Goal: Information Seeking & Learning: Learn about a topic

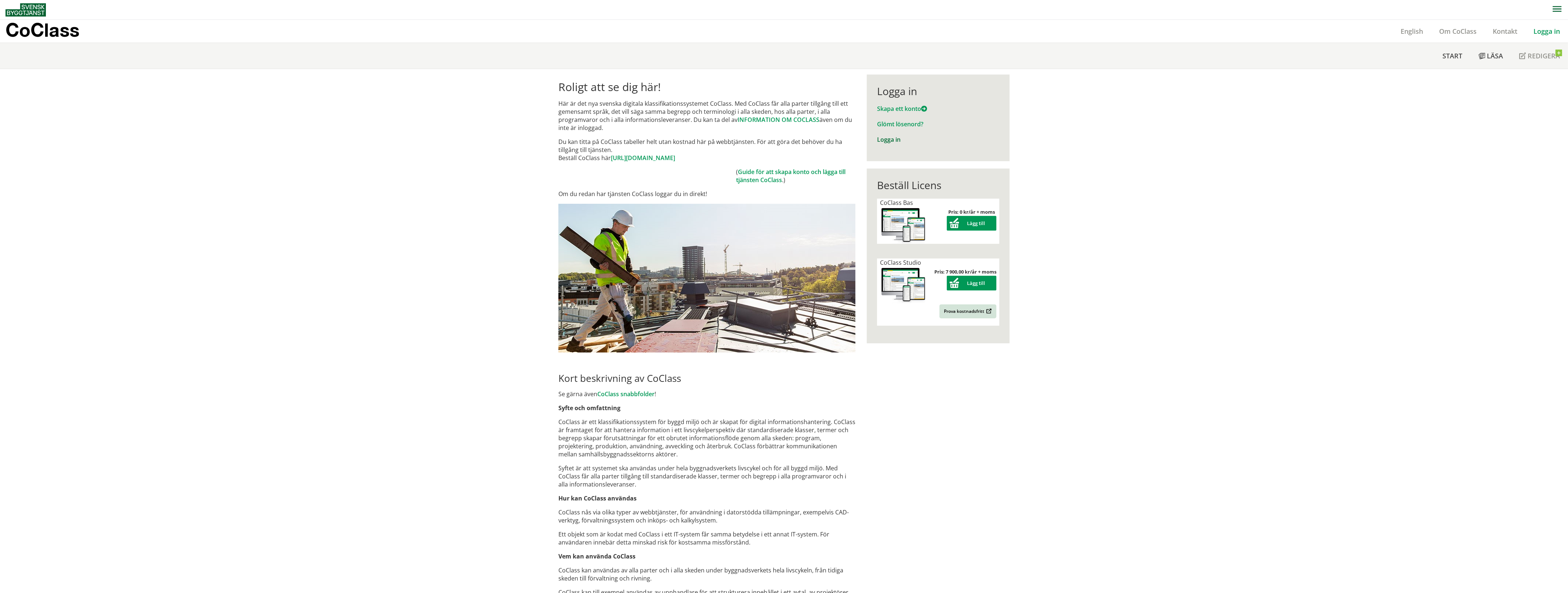
click at [880, 138] on link "Logga in" at bounding box center [889, 139] width 24 height 8
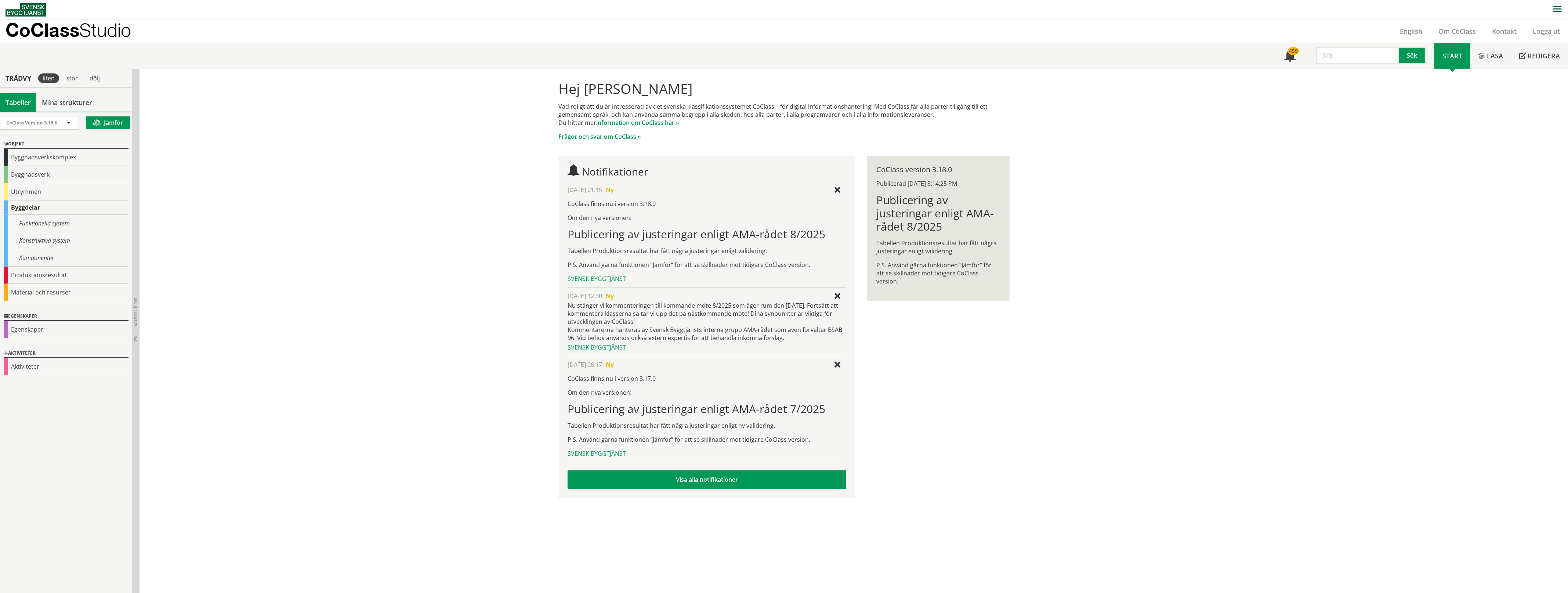
click at [1210, 221] on div "Hej Wouter Wiltenburg Vad roligt att du är intresserad av det svenska klassifik…" at bounding box center [853, 331] width 1429 height 524
click at [52, 222] on div "Funktionella system" at bounding box center [66, 223] width 125 height 17
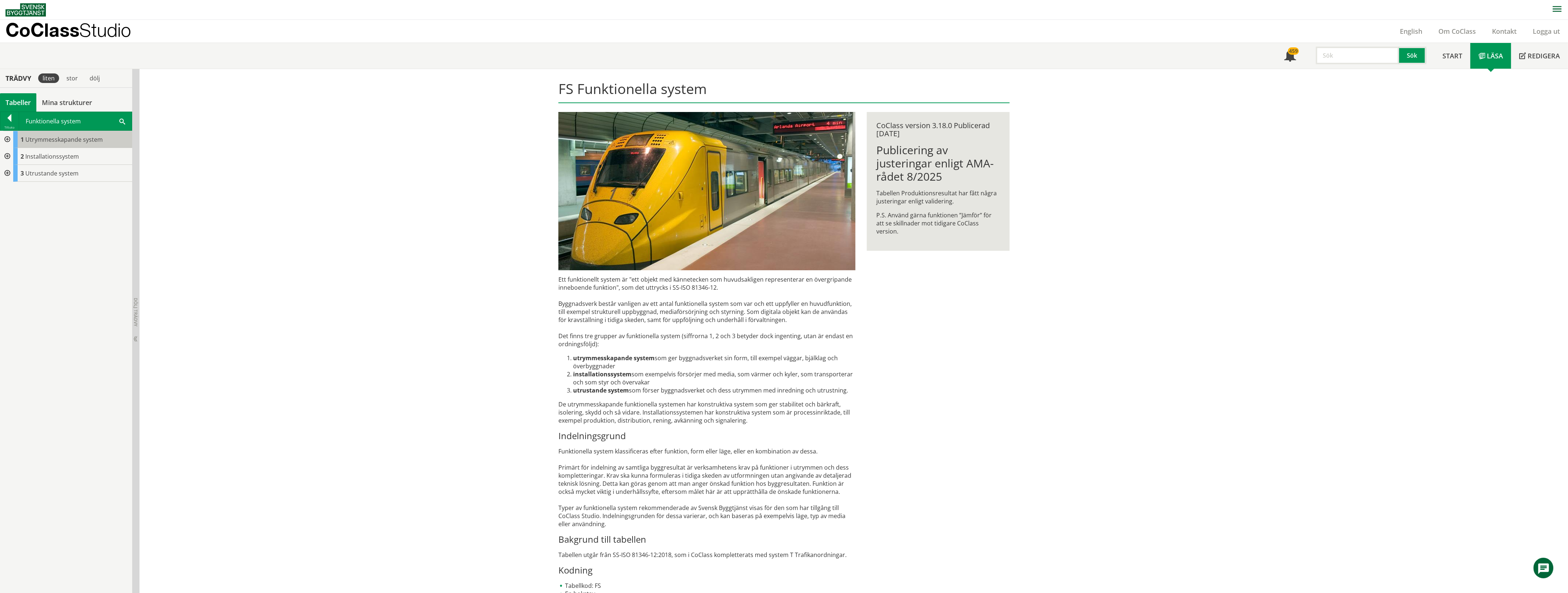
click at [45, 139] on span "Utrymmesskapande system" at bounding box center [64, 139] width 77 height 8
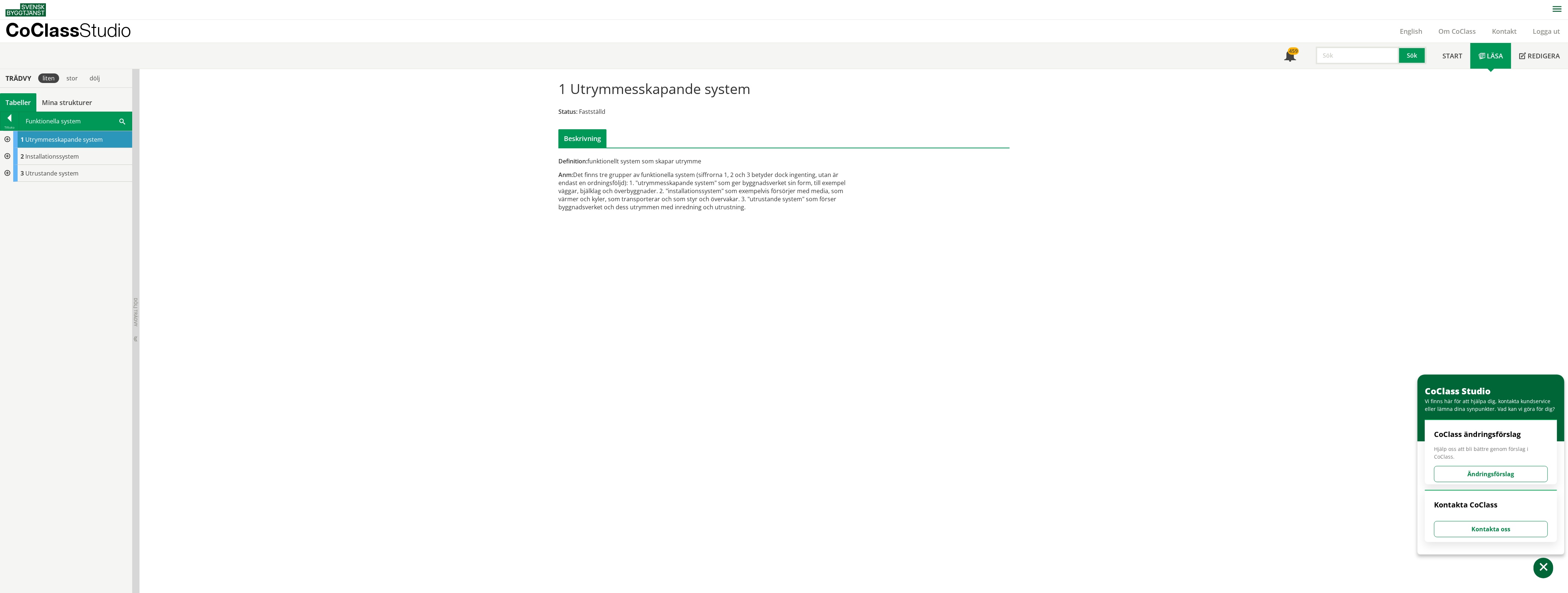
click at [6, 138] on div at bounding box center [7, 139] width 13 height 17
click at [12, 154] on div at bounding box center [13, 156] width 13 height 17
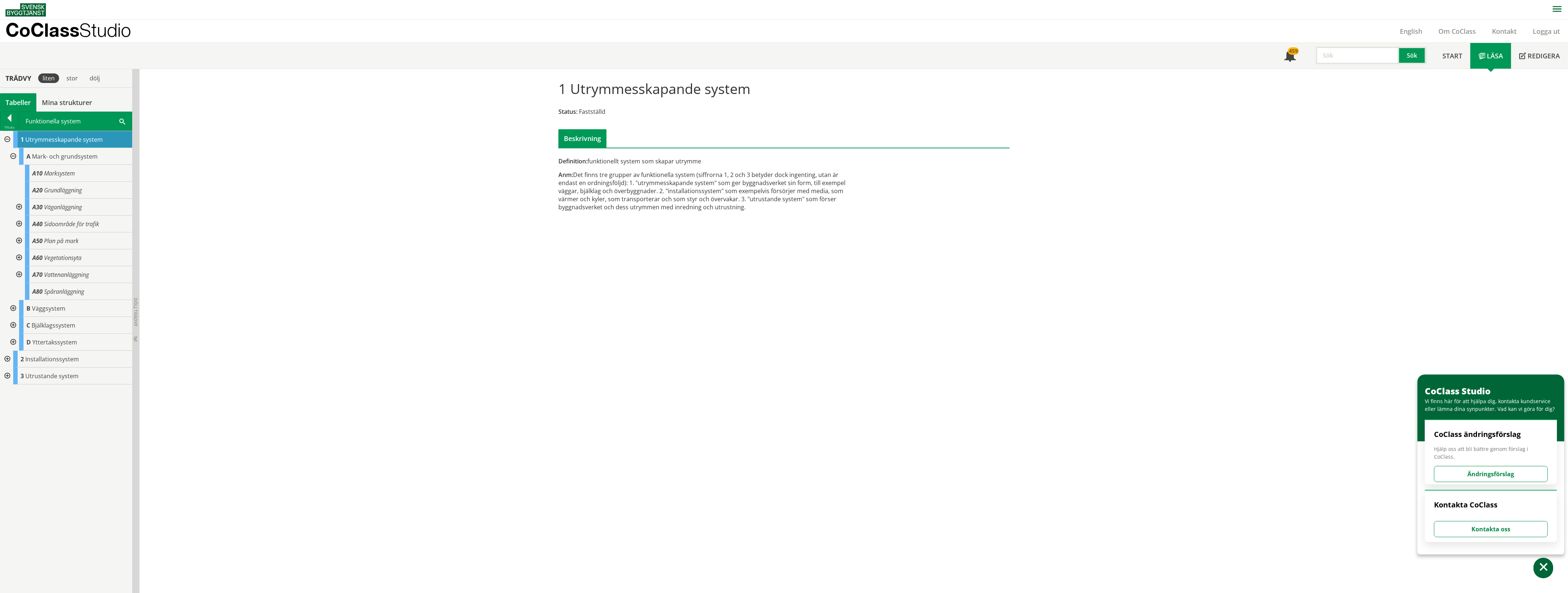
click at [19, 206] on div at bounding box center [18, 207] width 13 height 17
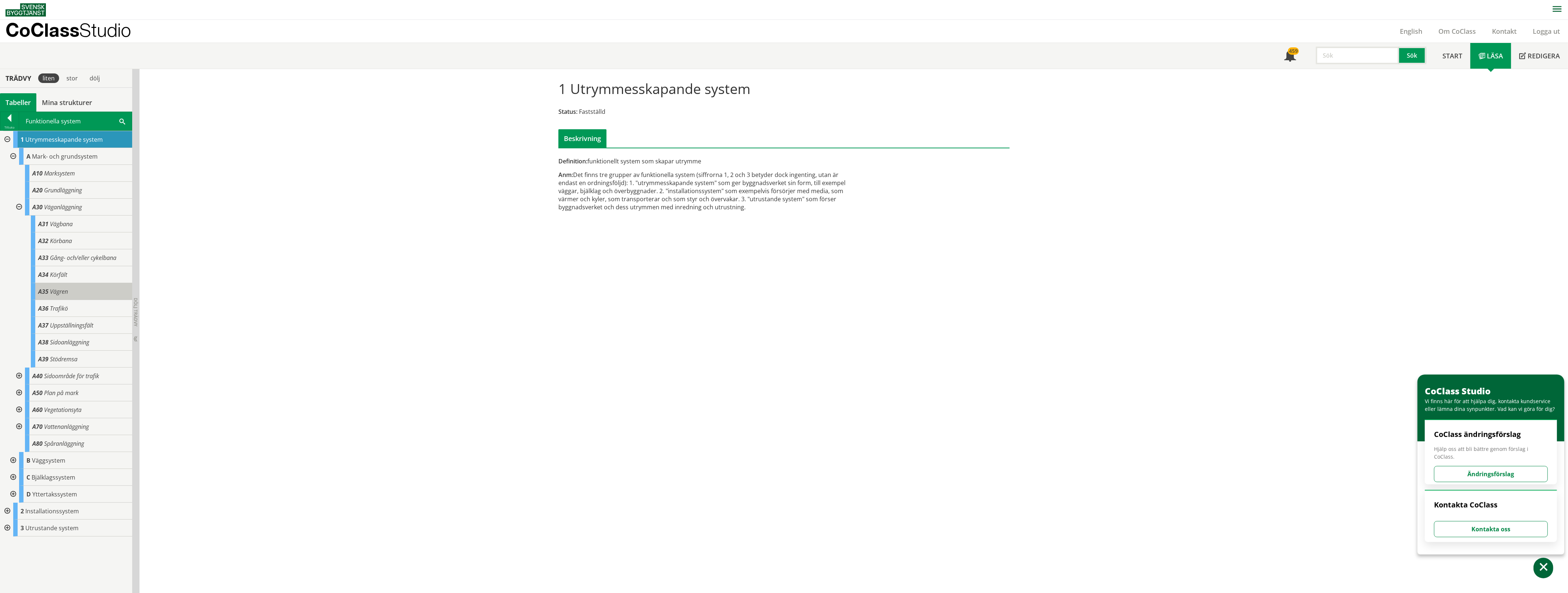
click at [60, 292] on span "Vägren" at bounding box center [59, 291] width 18 height 8
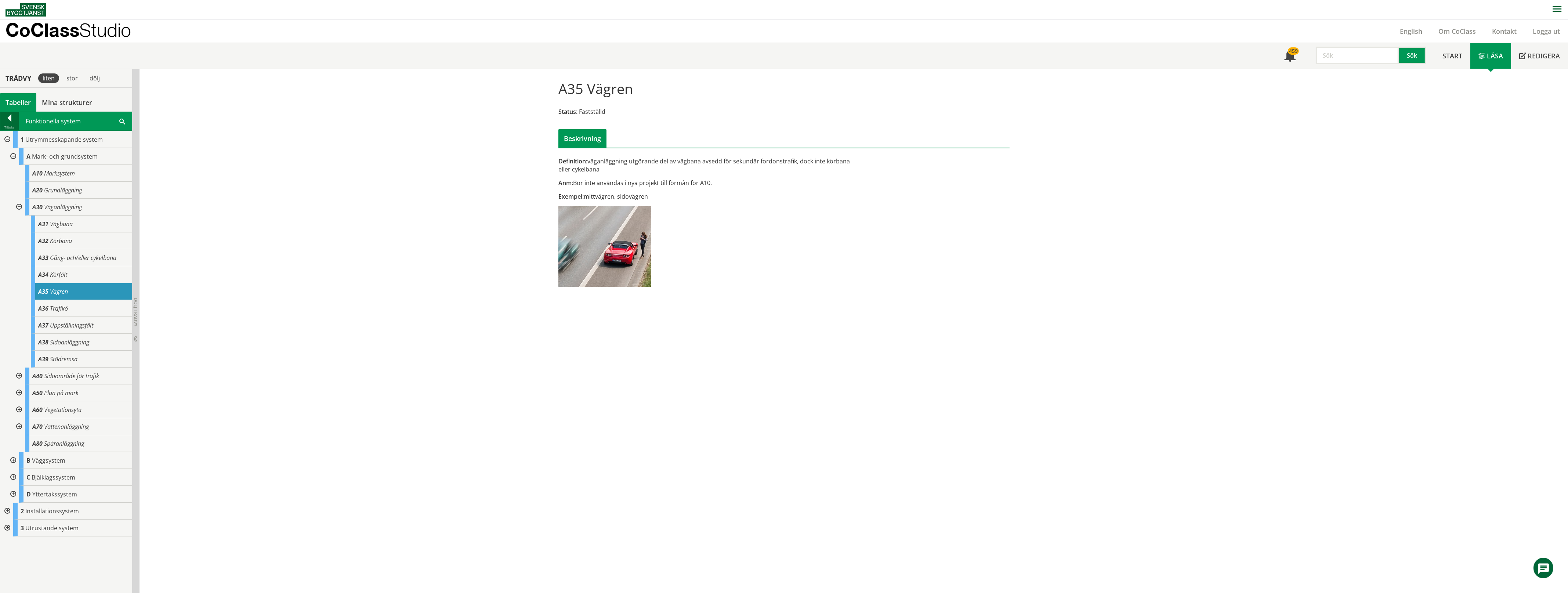
click at [8, 119] on div at bounding box center [10, 119] width 18 height 10
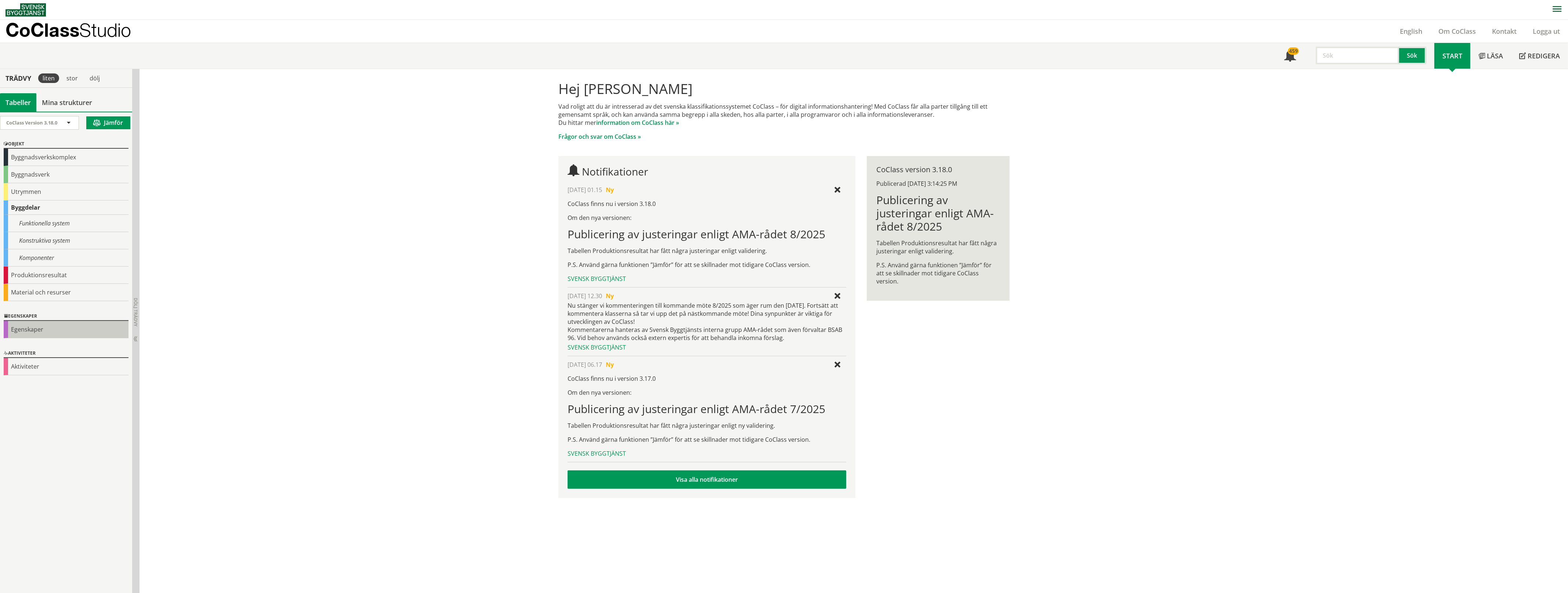
click at [33, 329] on div "Egenskaper" at bounding box center [66, 329] width 125 height 17
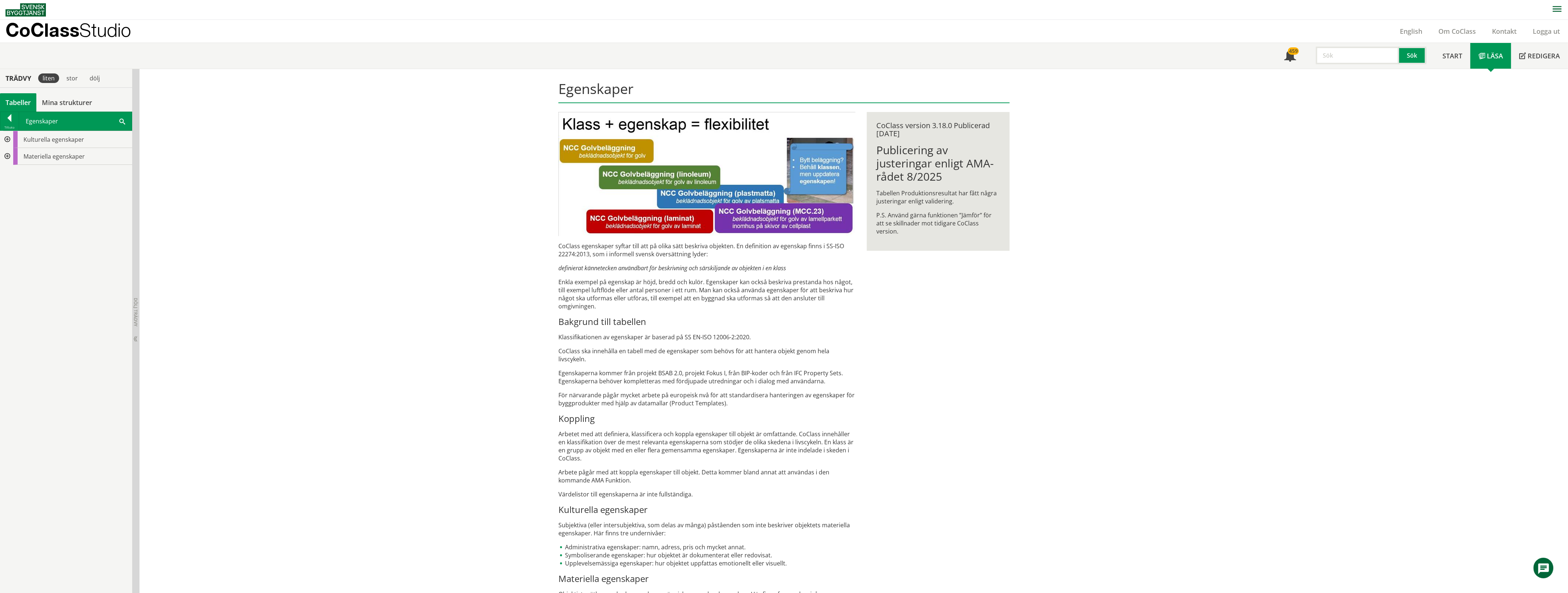
click at [7, 137] on div at bounding box center [7, 139] width 13 height 17
click at [13, 156] on div at bounding box center [13, 156] width 13 height 17
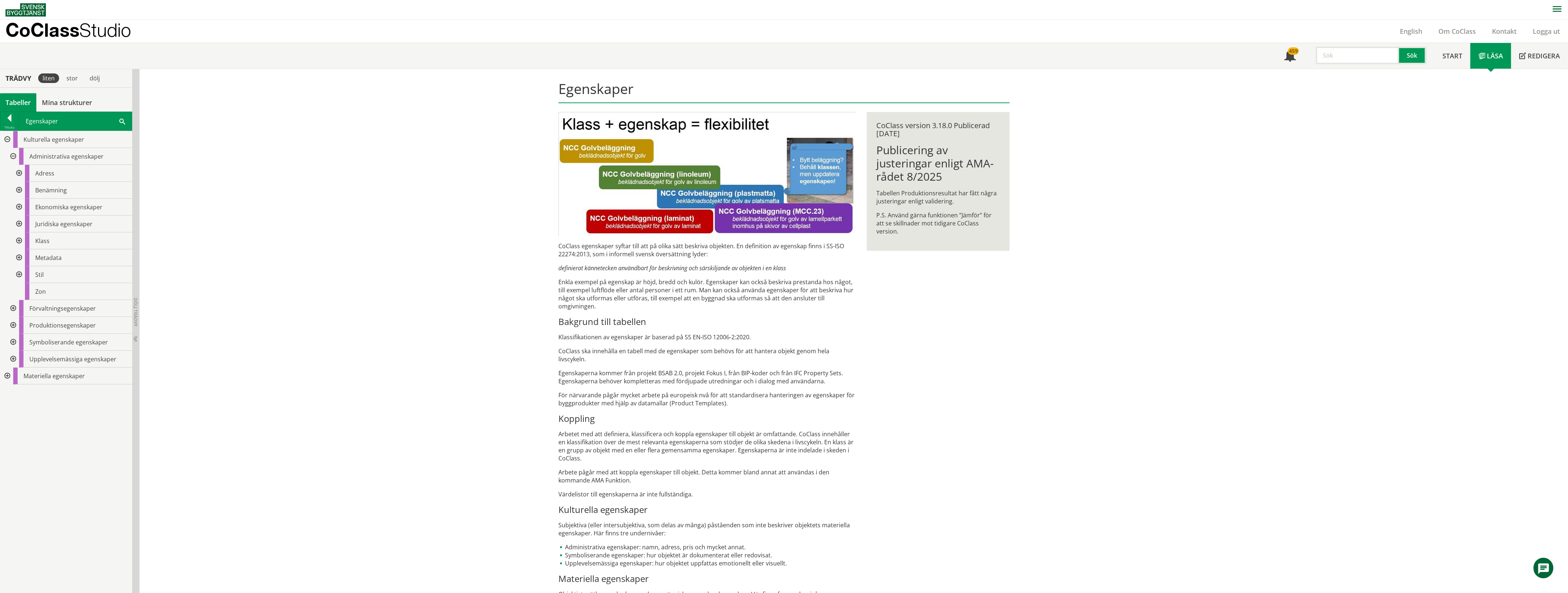
click at [18, 188] on div at bounding box center [18, 191] width 13 height 17
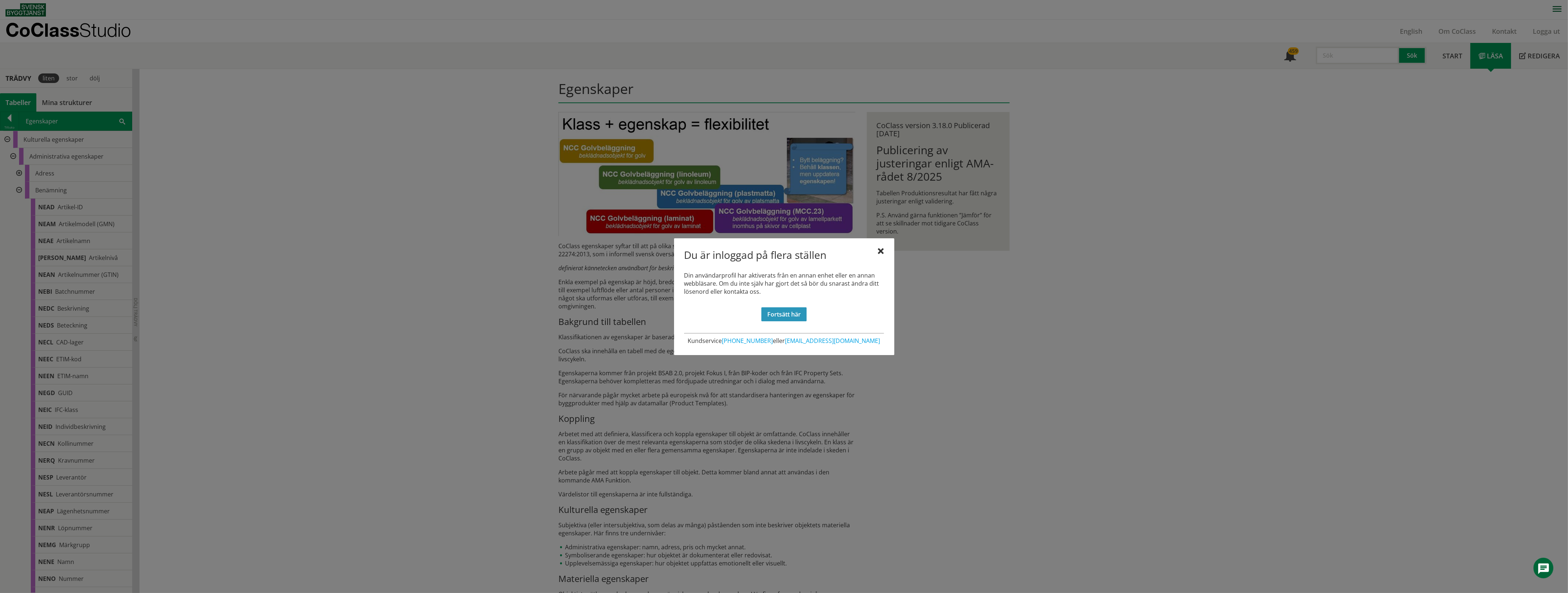
click at [772, 312] on link "Fortsätt här" at bounding box center [784, 314] width 45 height 14
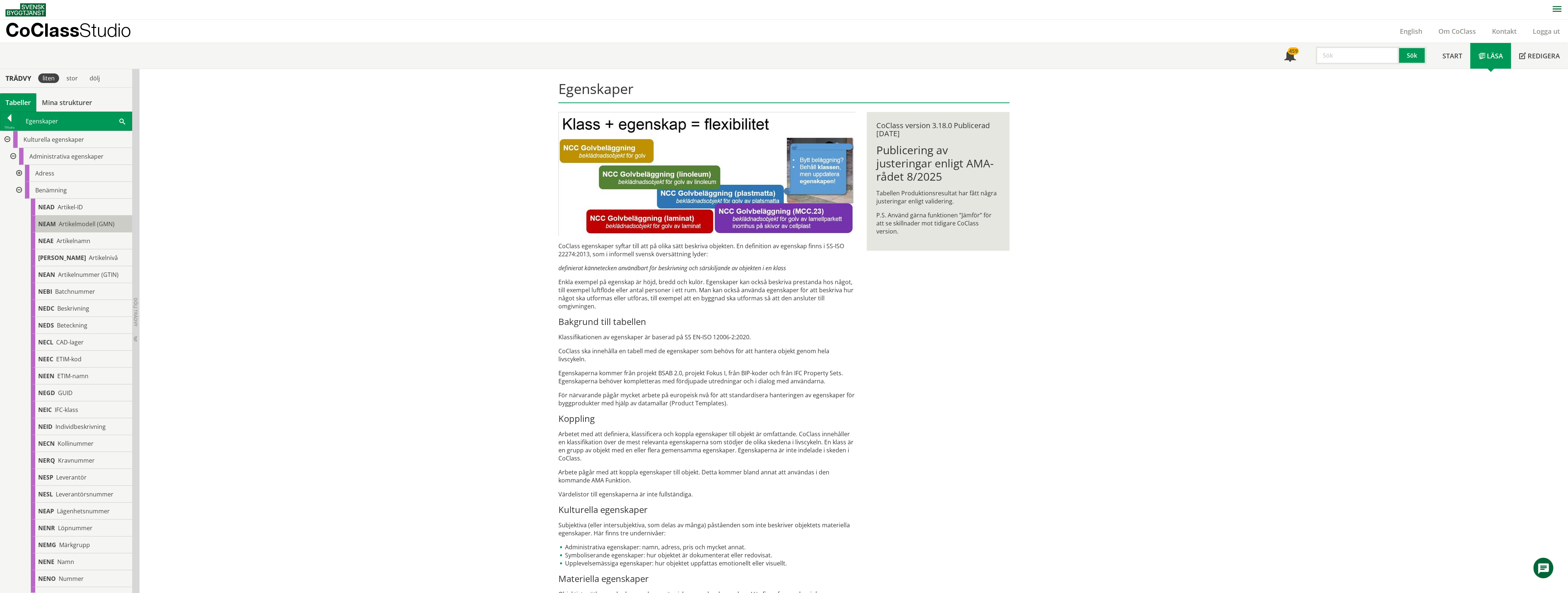
click at [69, 226] on span "Artikelmodell (GMN)" at bounding box center [87, 223] width 56 height 8
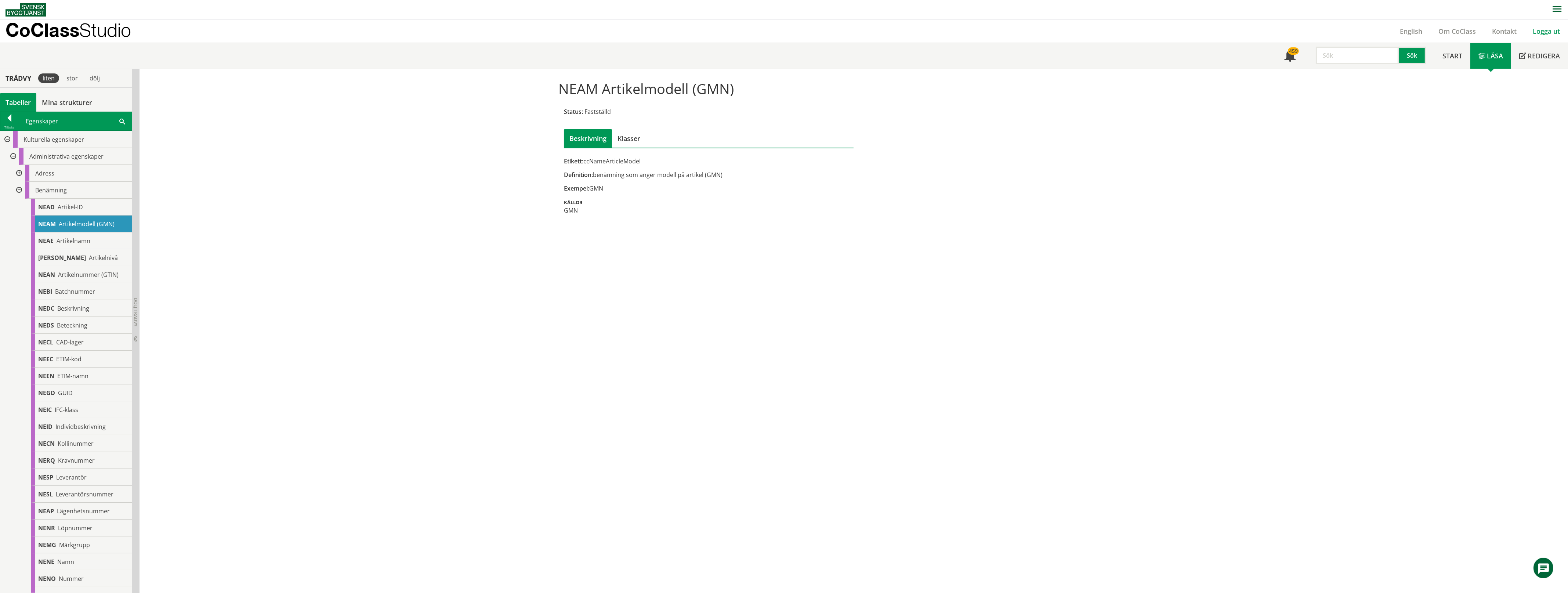
click at [1543, 31] on link "Logga ut" at bounding box center [1546, 31] width 43 height 9
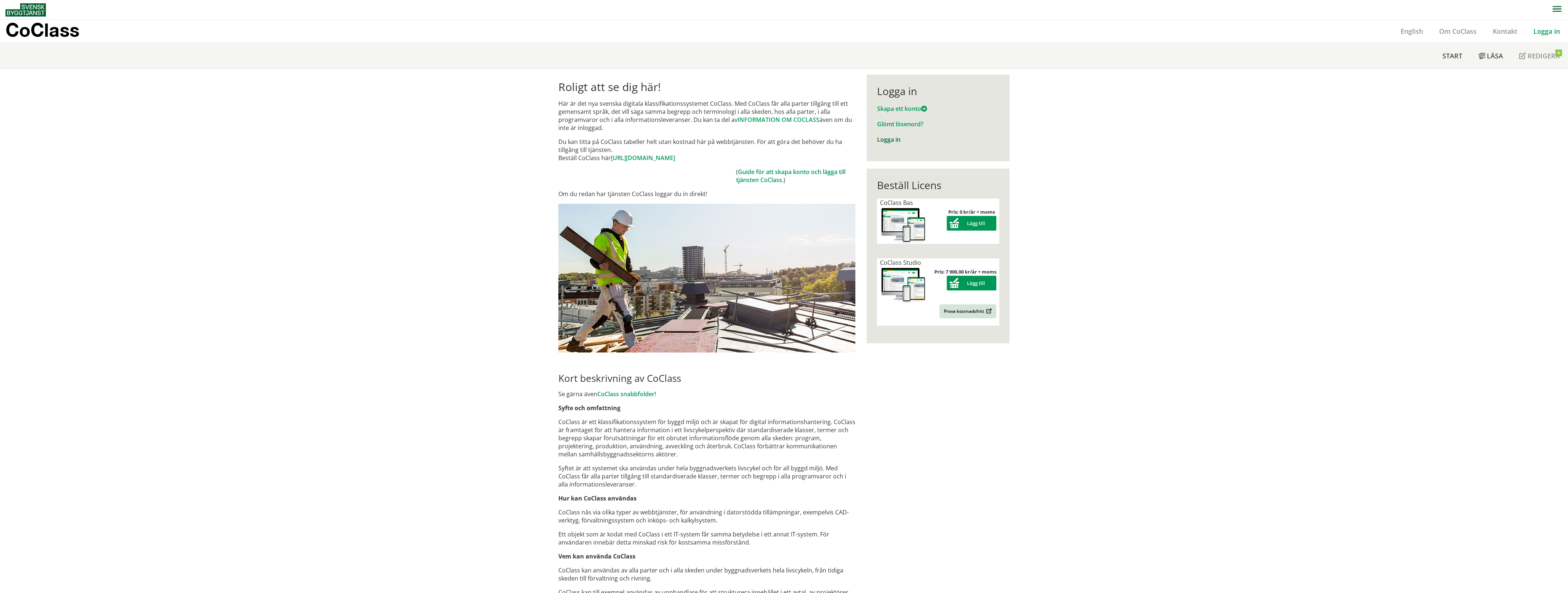
click at [886, 138] on link "Logga in" at bounding box center [889, 139] width 24 height 8
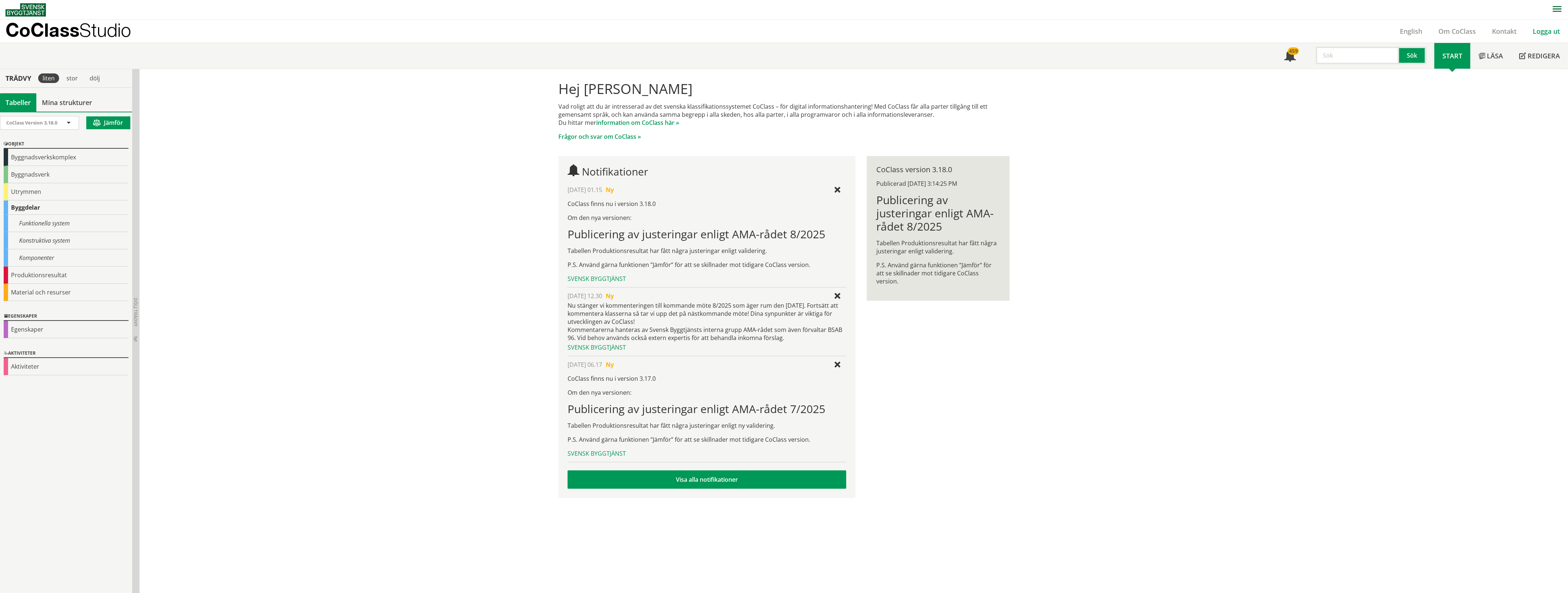
click at [1546, 32] on link "Logga ut" at bounding box center [1546, 31] width 43 height 9
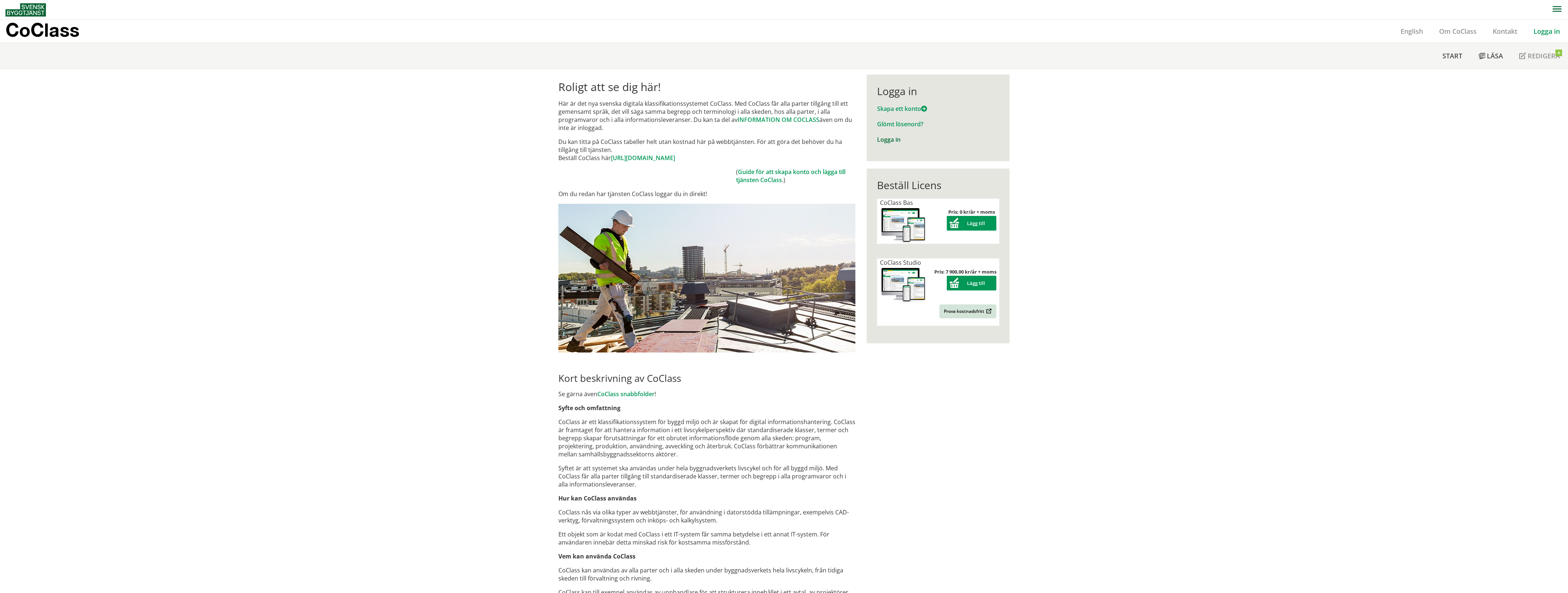
click at [880, 140] on link "Logga in" at bounding box center [889, 139] width 24 height 8
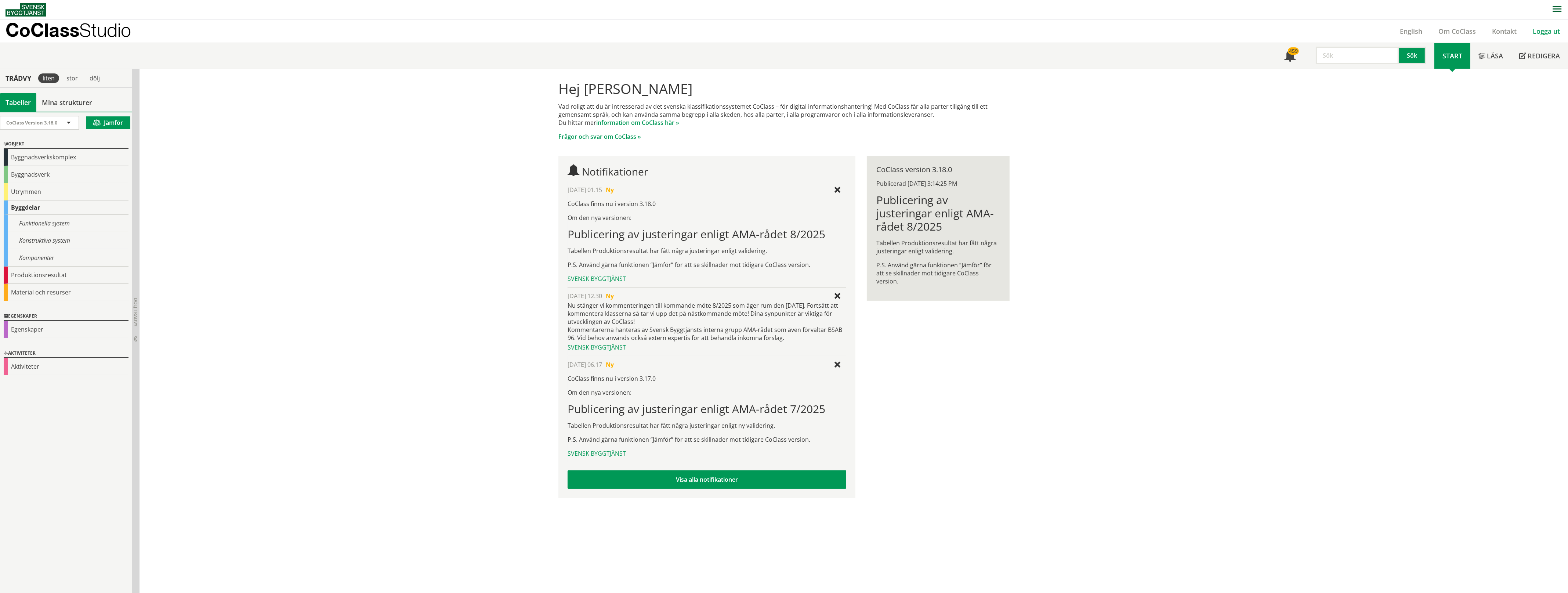
click at [1539, 32] on link "Logga ut" at bounding box center [1546, 31] width 43 height 9
